Goal: Information Seeking & Learning: Learn about a topic

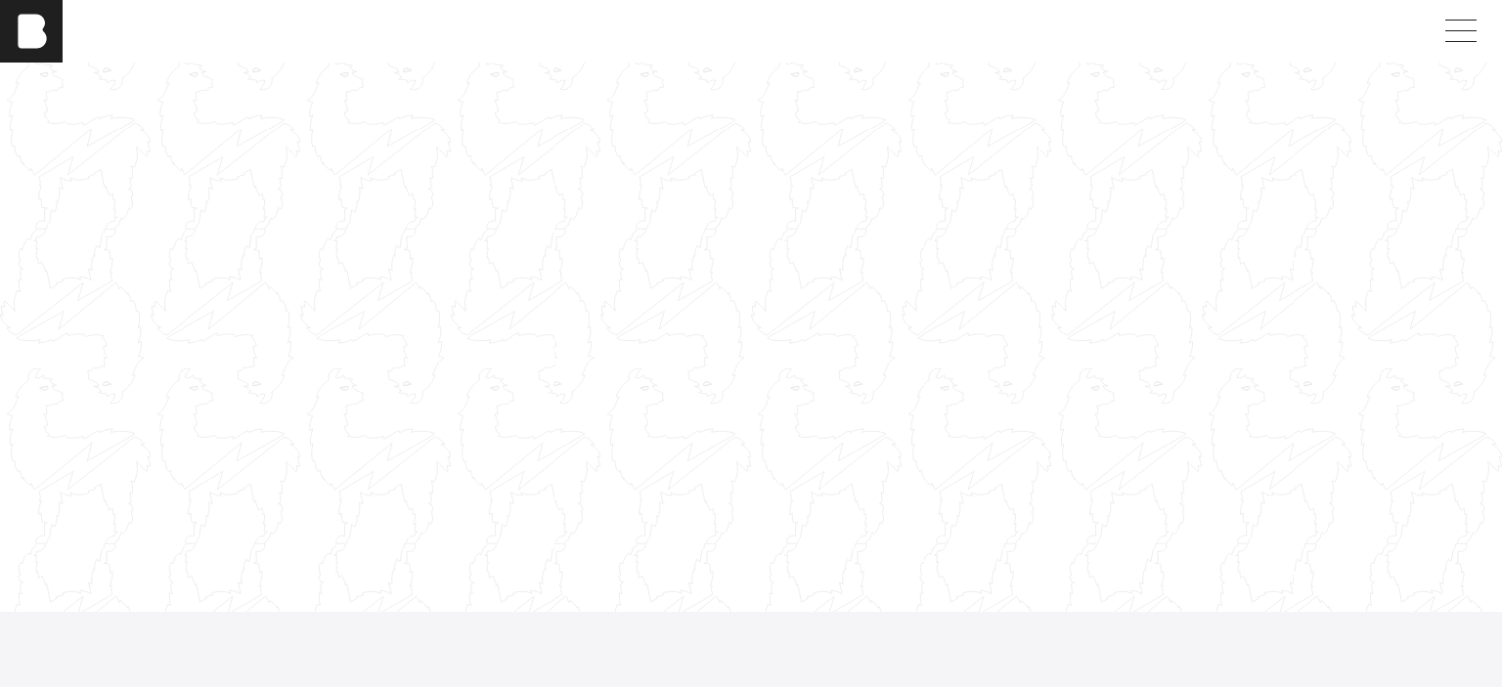
click at [722, 228] on div at bounding box center [751, 337] width 1502 height 845
click at [777, 174] on div at bounding box center [751, 337] width 1502 height 845
click at [776, 174] on div at bounding box center [751, 337] width 1502 height 845
click at [791, 95] on div at bounding box center [751, 337] width 1502 height 845
click at [769, 238] on div at bounding box center [751, 337] width 1502 height 845
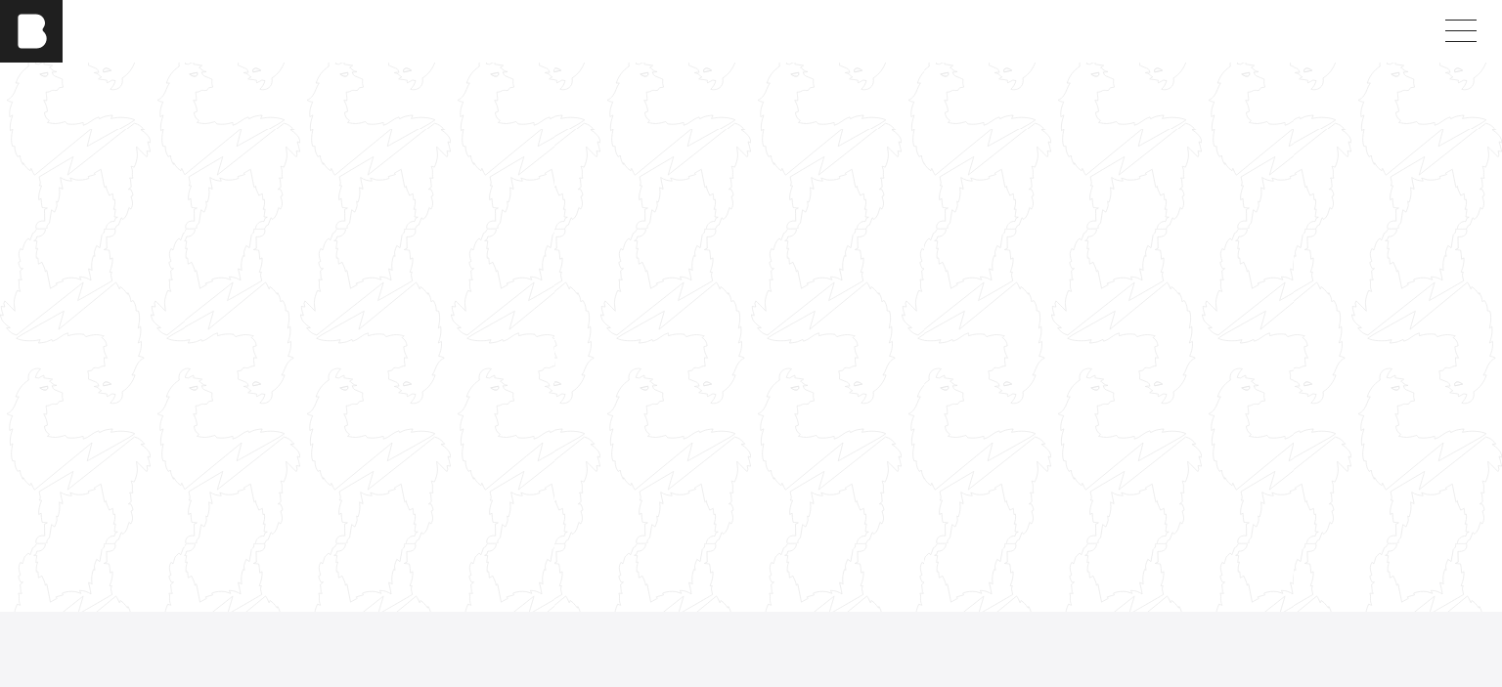
click at [769, 238] on div at bounding box center [751, 337] width 1502 height 845
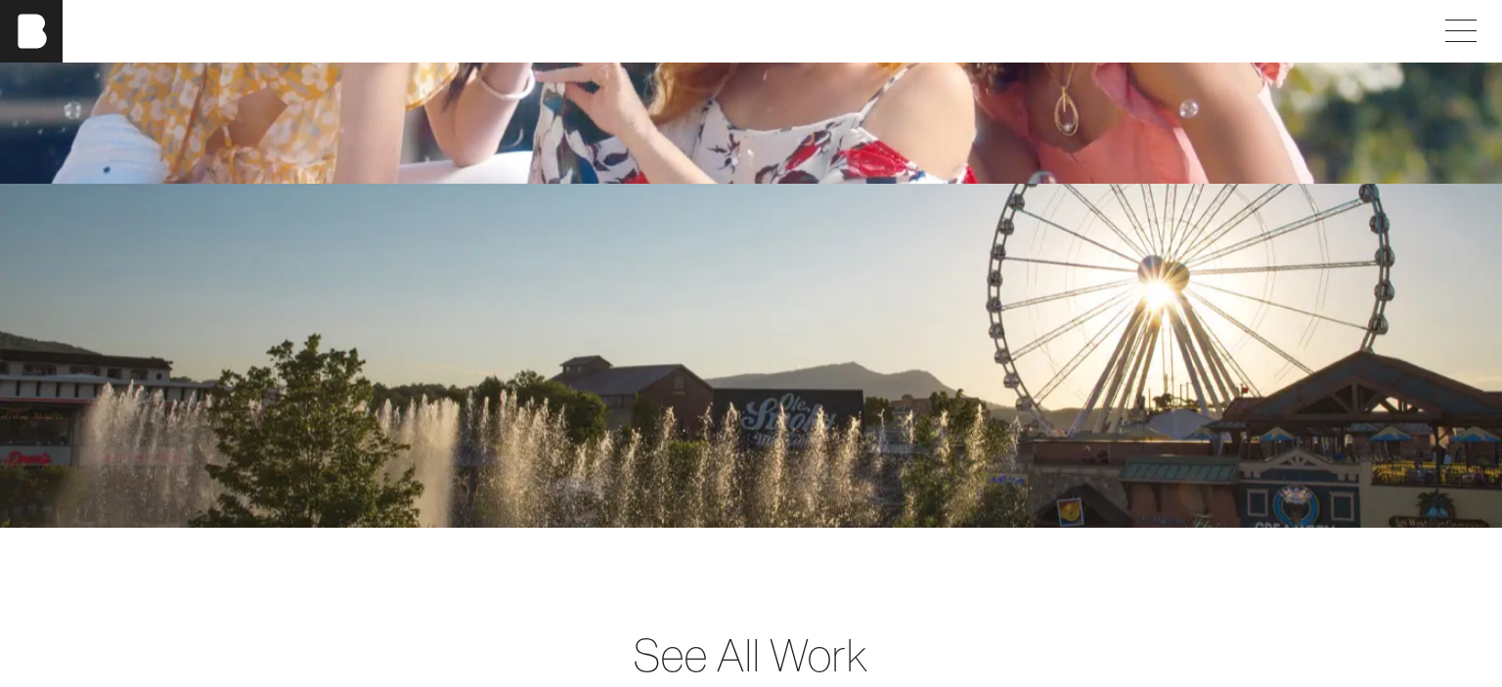
scroll to position [4643, 0]
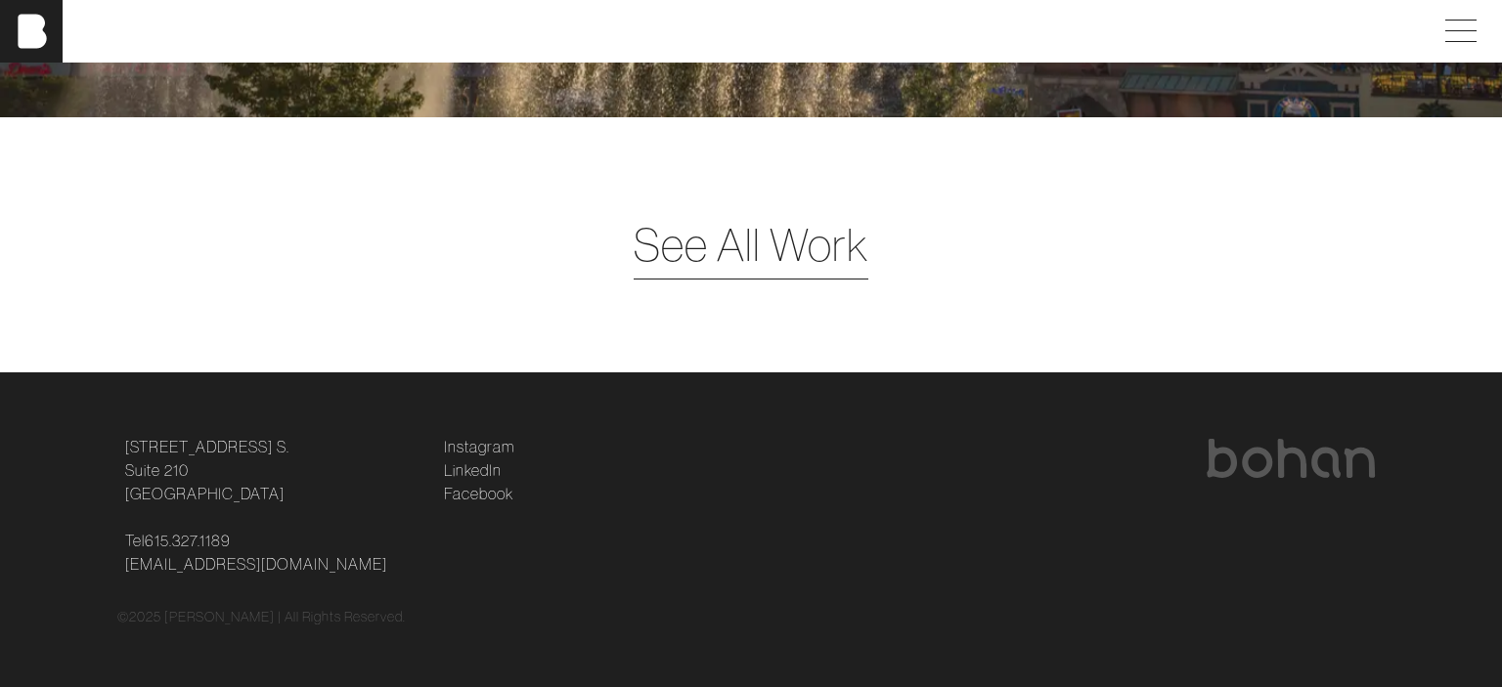
click at [773, 225] on span "See All Work" at bounding box center [750, 244] width 235 height 67
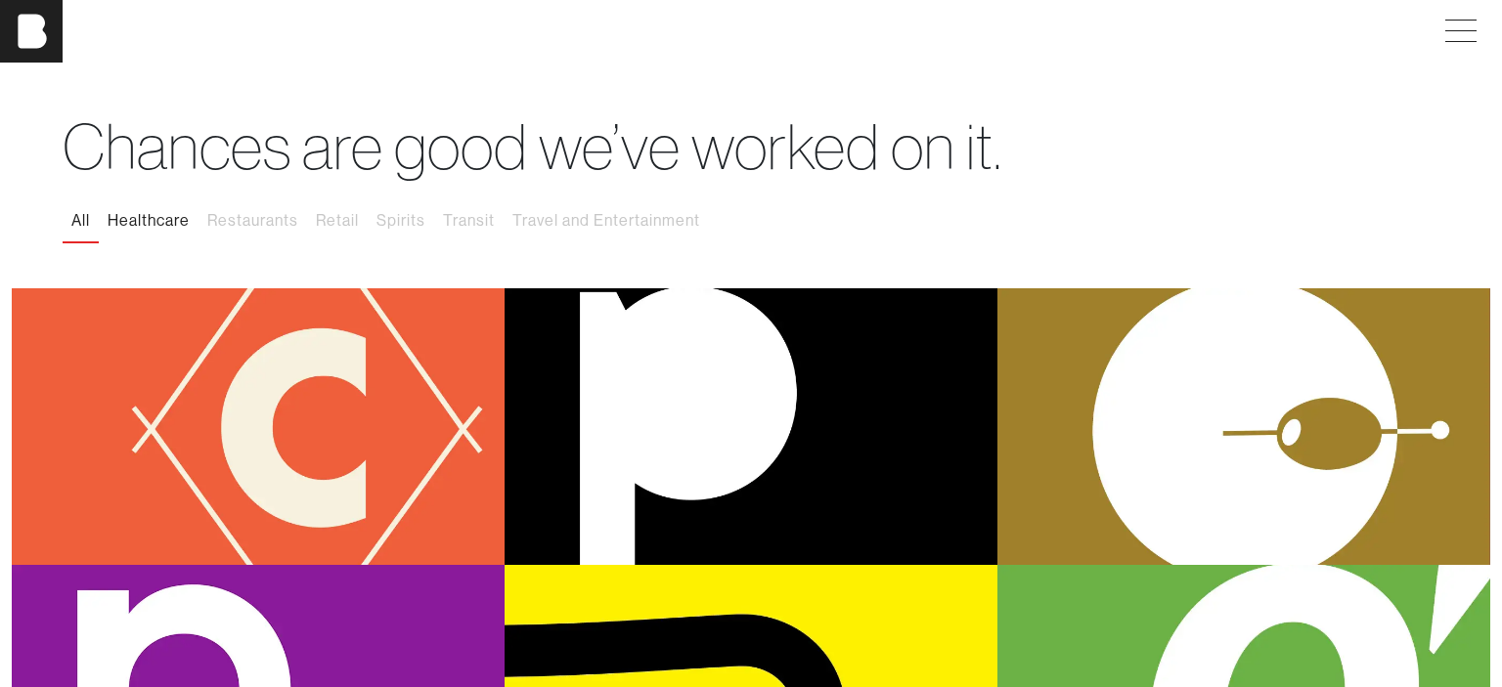
click at [145, 229] on button "Healthcare" at bounding box center [149, 220] width 100 height 41
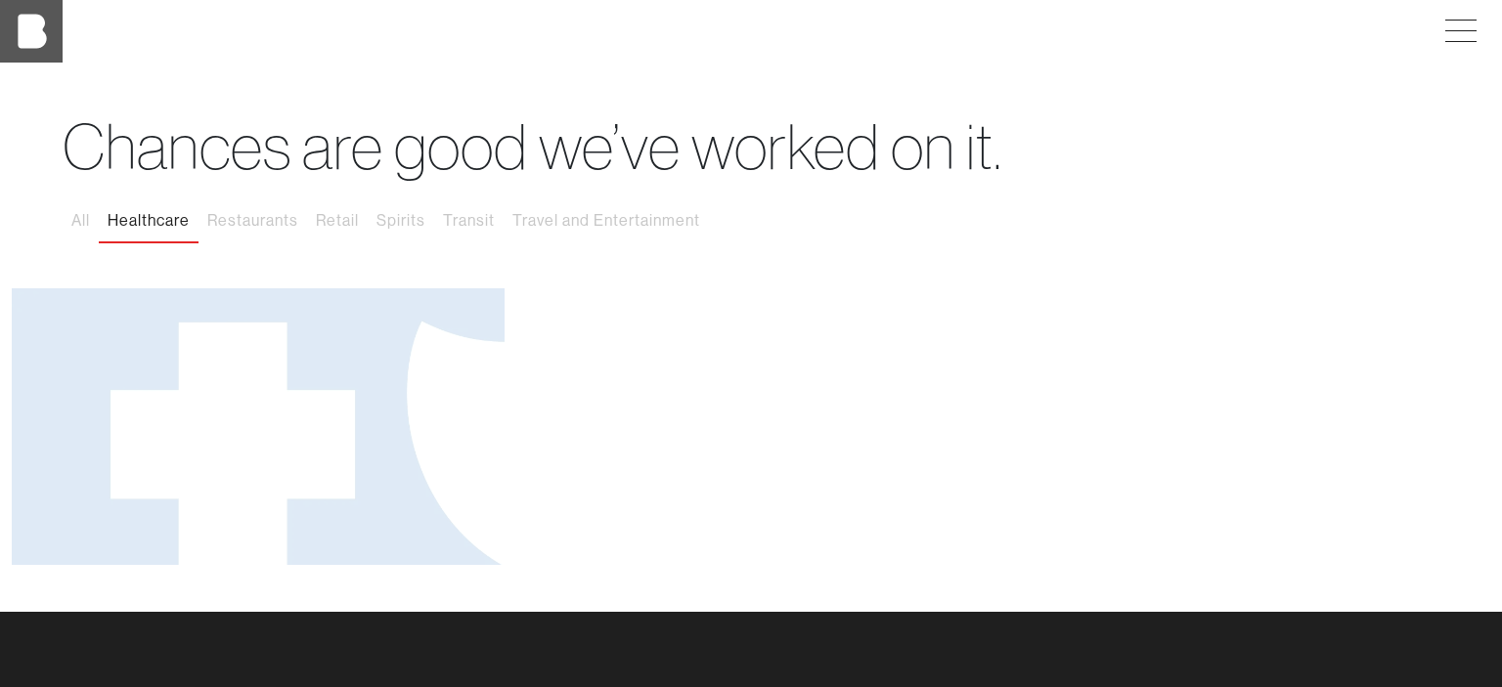
click at [29, 38] on img at bounding box center [31, 31] width 63 height 63
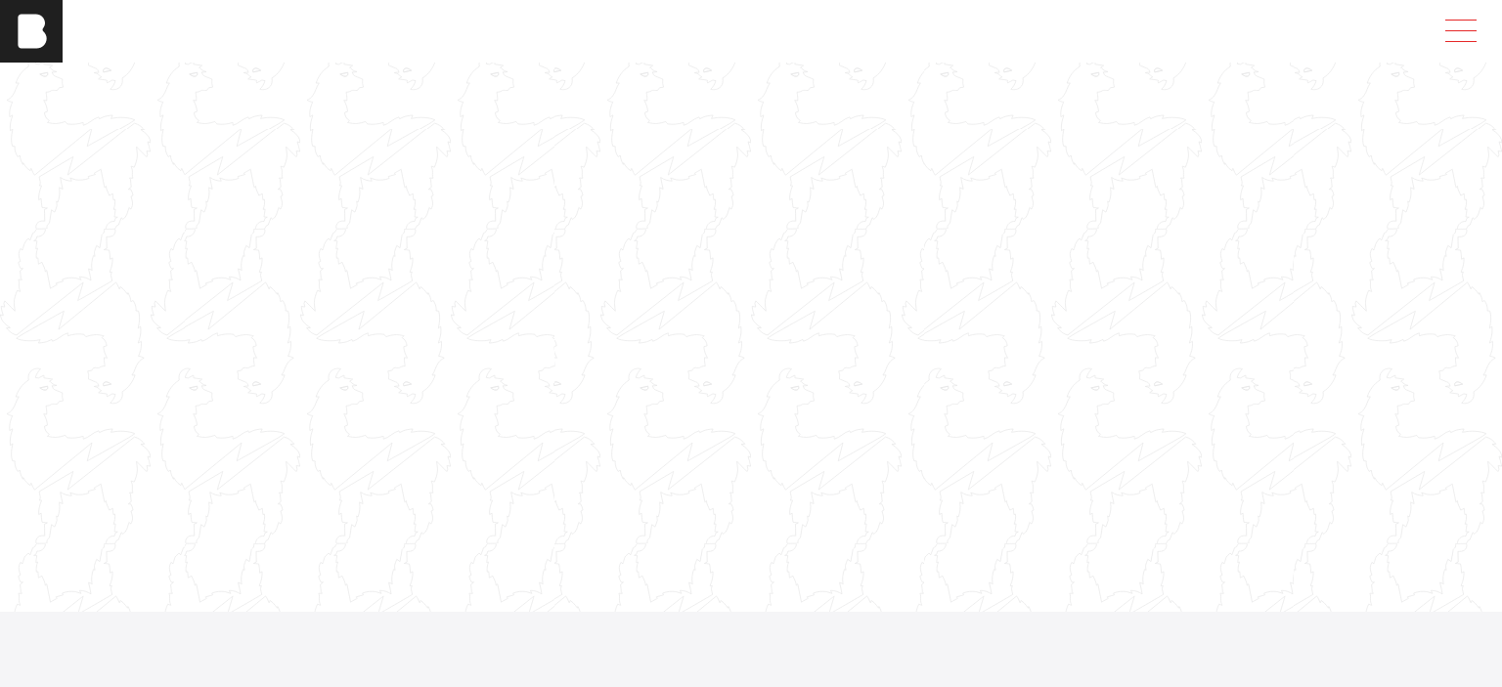
click at [1457, 29] on span at bounding box center [1456, 31] width 45 height 35
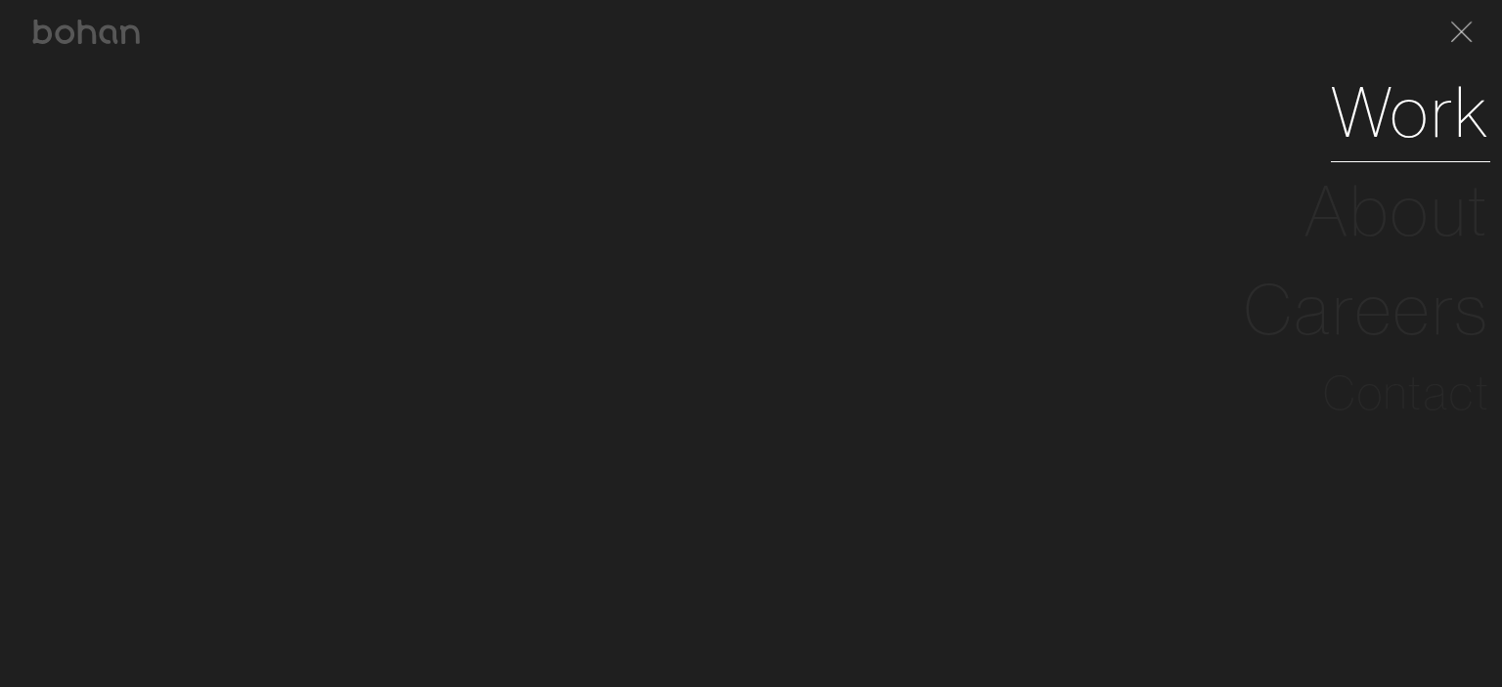
click at [1441, 134] on link "Work" at bounding box center [1410, 112] width 159 height 99
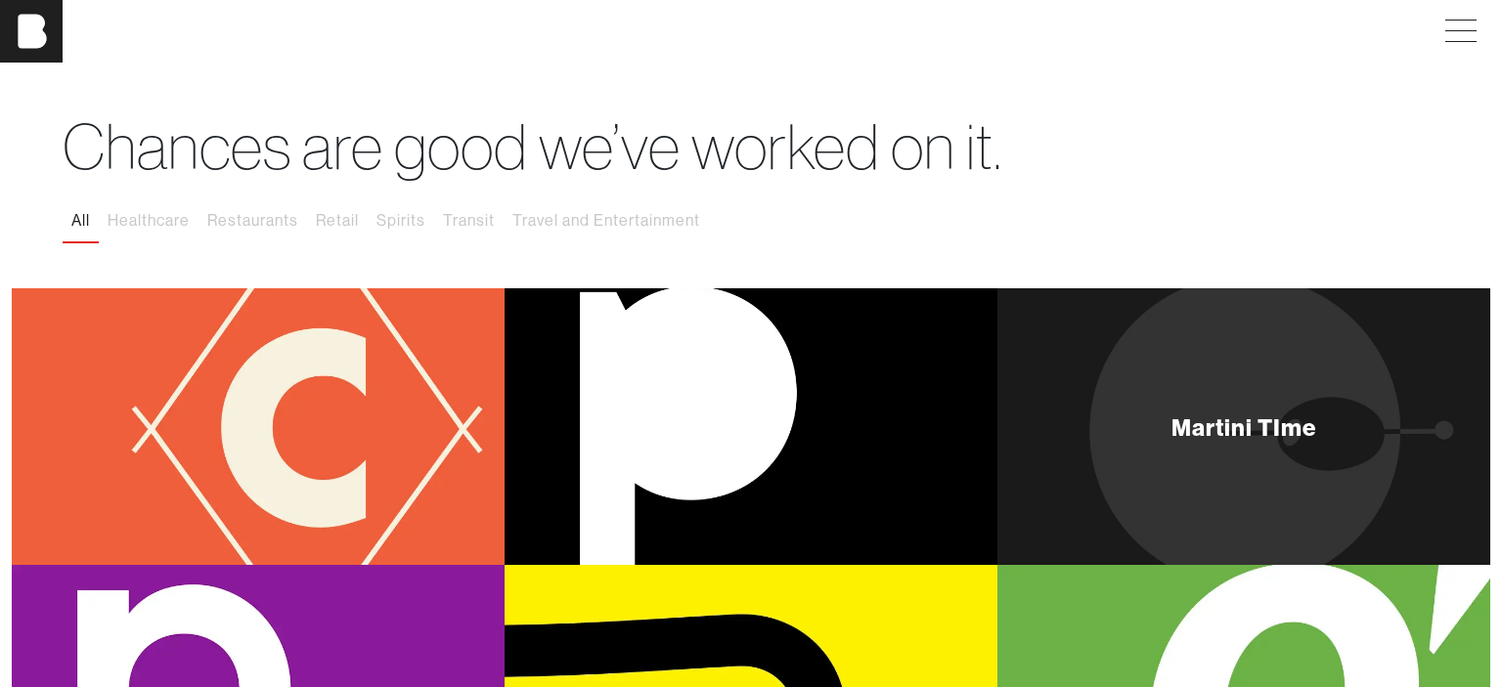
click at [1291, 449] on div "Martini TIme" at bounding box center [1243, 427] width 493 height 278
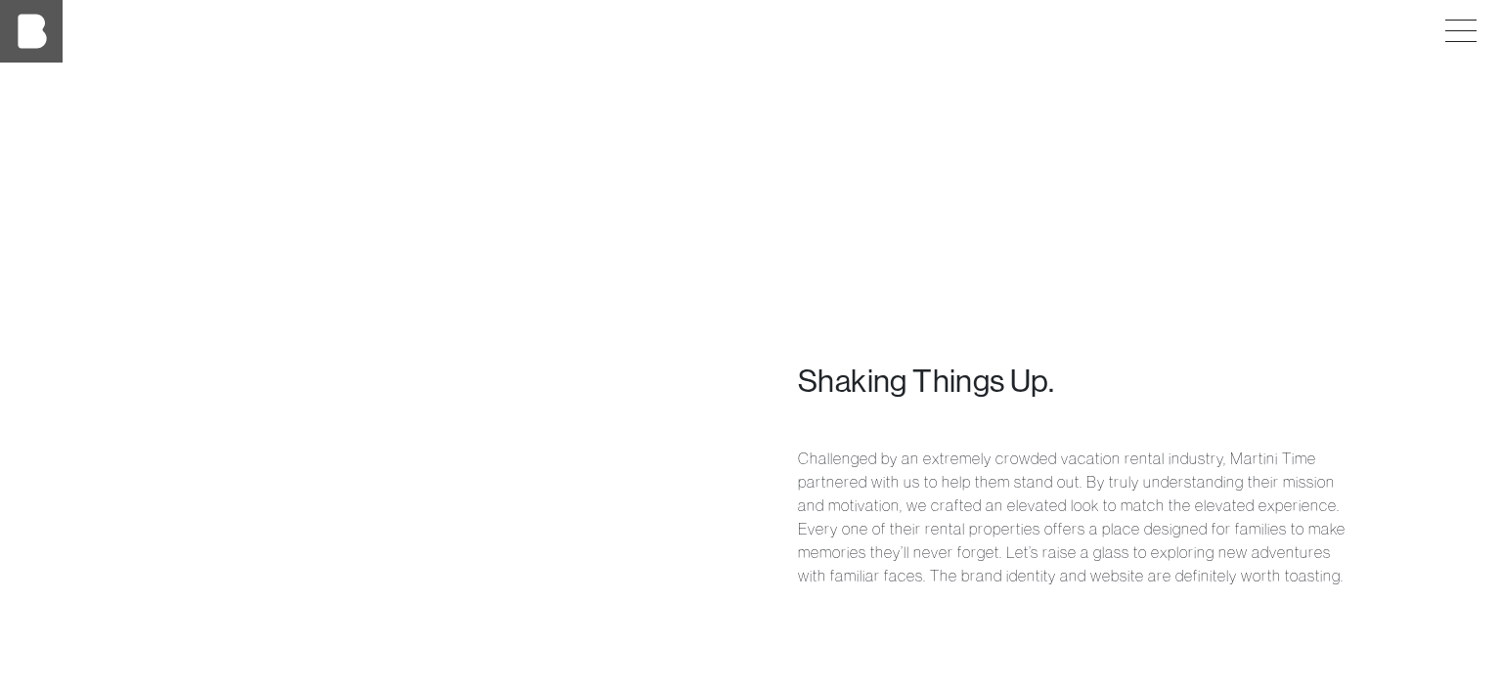
scroll to position [856, 0]
